Goal: Transaction & Acquisition: Subscribe to service/newsletter

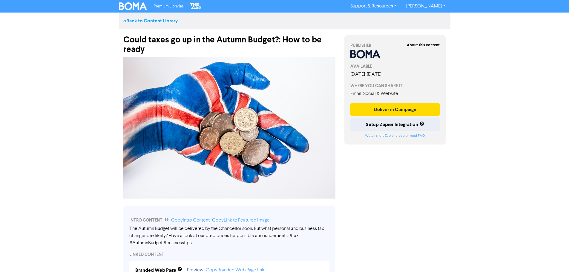
click at [151, 21] on link "<< Back to Content Library" at bounding box center [150, 21] width 54 height 6
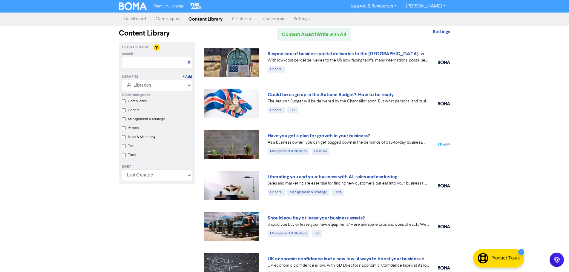
click at [169, 19] on link "Campaigns" at bounding box center [167, 19] width 33 height 12
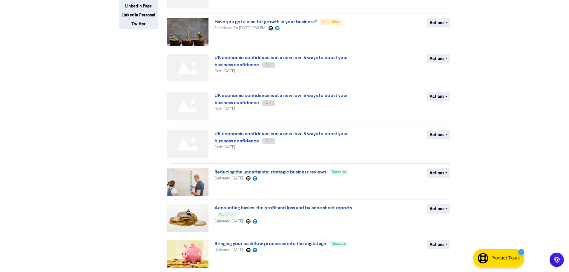
scroll to position [149, 0]
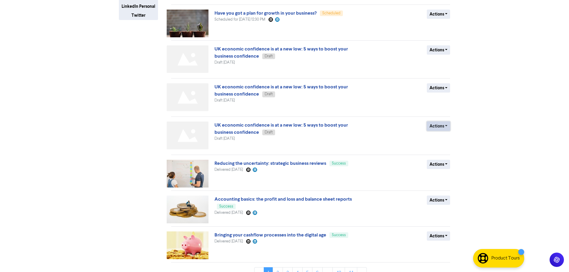
click at [446, 125] on button "Actions" at bounding box center [438, 125] width 24 height 9
click at [449, 129] on button "Actions" at bounding box center [438, 125] width 24 height 9
click at [444, 139] on button "Delete" at bounding box center [450, 139] width 47 height 10
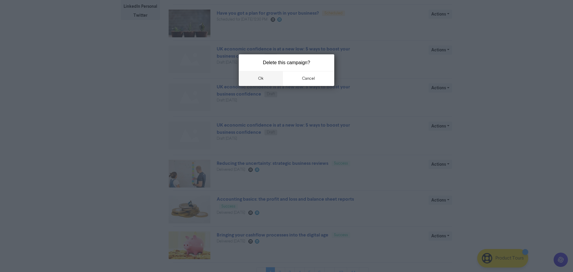
click at [256, 77] on button "ok" at bounding box center [261, 78] width 44 height 15
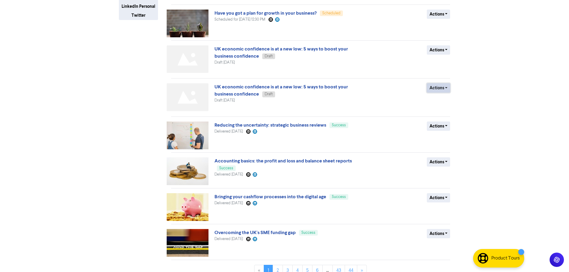
click at [446, 90] on button "Actions" at bounding box center [438, 87] width 24 height 9
click at [445, 101] on button "Delete" at bounding box center [450, 101] width 47 height 10
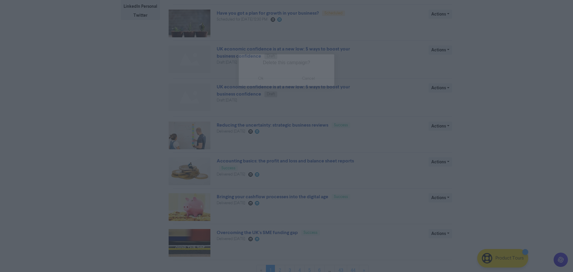
click at [264, 81] on button "ok" at bounding box center [261, 78] width 44 height 15
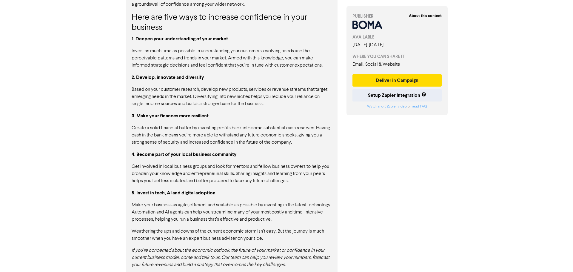
scroll to position [252, 0]
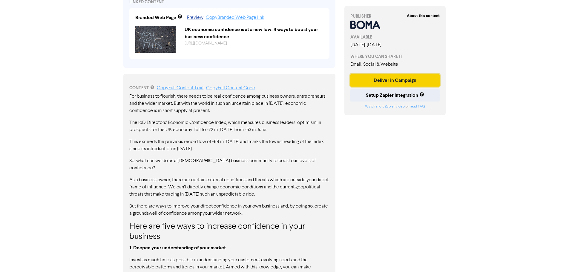
click at [409, 82] on button "Deliver in Campaign" at bounding box center [395, 80] width 90 height 13
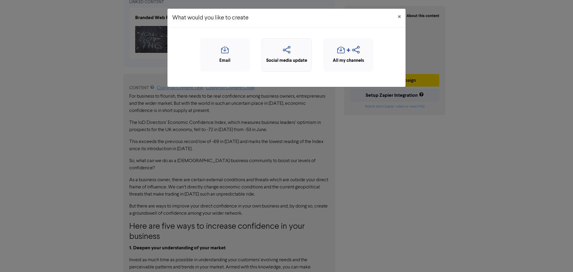
click at [287, 54] on icon "button" at bounding box center [286, 51] width 43 height 11
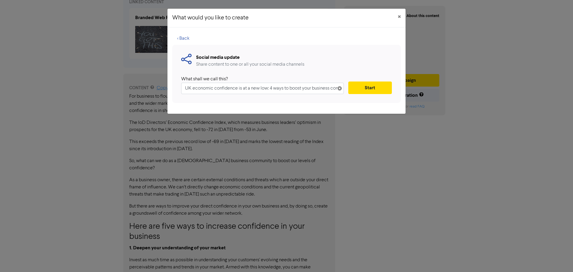
scroll to position [0, 19]
click at [253, 88] on input "UK economic confidence is at a new low: 4 ways to boost your business confidence" at bounding box center [262, 88] width 163 height 11
type input "UK economic confidence is at a new low: 5 ways to boost your business confidence"
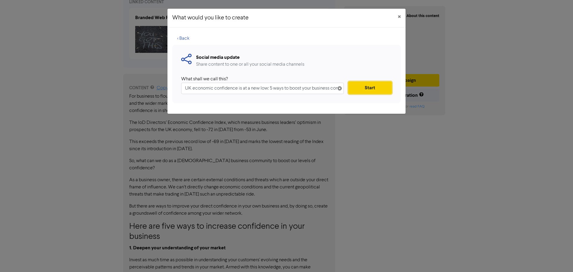
click at [372, 88] on button "Start" at bounding box center [370, 87] width 44 height 13
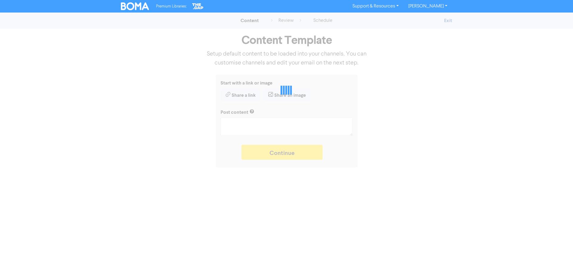
type textarea "x"
type textarea "UK economic confidence is low, with IoD Directors’ Economic Confidence Index at…"
type textarea "x"
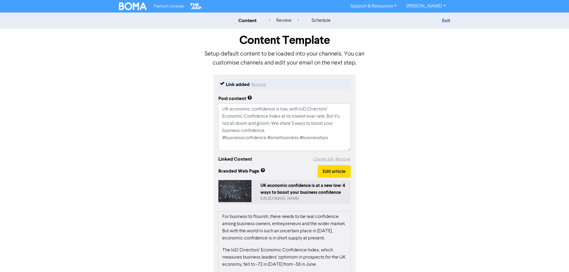
click at [332, 187] on div "UK economic confidence is at a new low: 4 ways to boost your business confidence" at bounding box center [304, 188] width 88 height 13
click at [288, 130] on textarea "UK economic confidence is low, with IoD Directors’ Economic Confidence Index at…" at bounding box center [284, 127] width 132 height 47
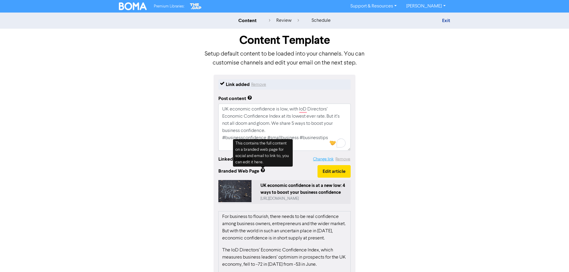
click at [328, 158] on button "Change link" at bounding box center [322, 159] width 21 height 7
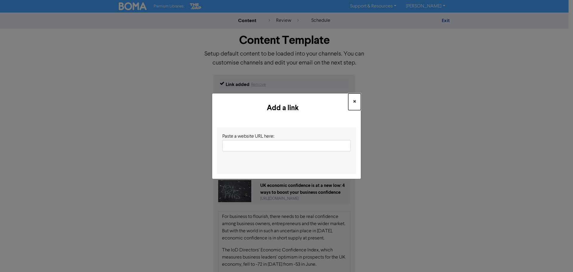
click at [354, 97] on span "×" at bounding box center [354, 101] width 3 height 9
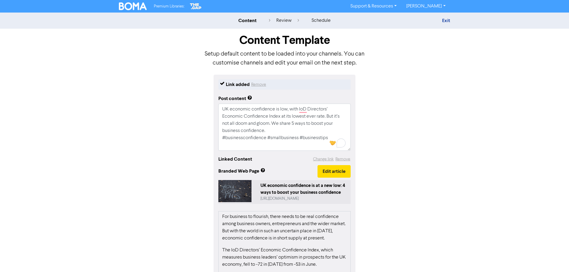
scroll to position [60, 0]
